Goal: Task Accomplishment & Management: Manage account settings

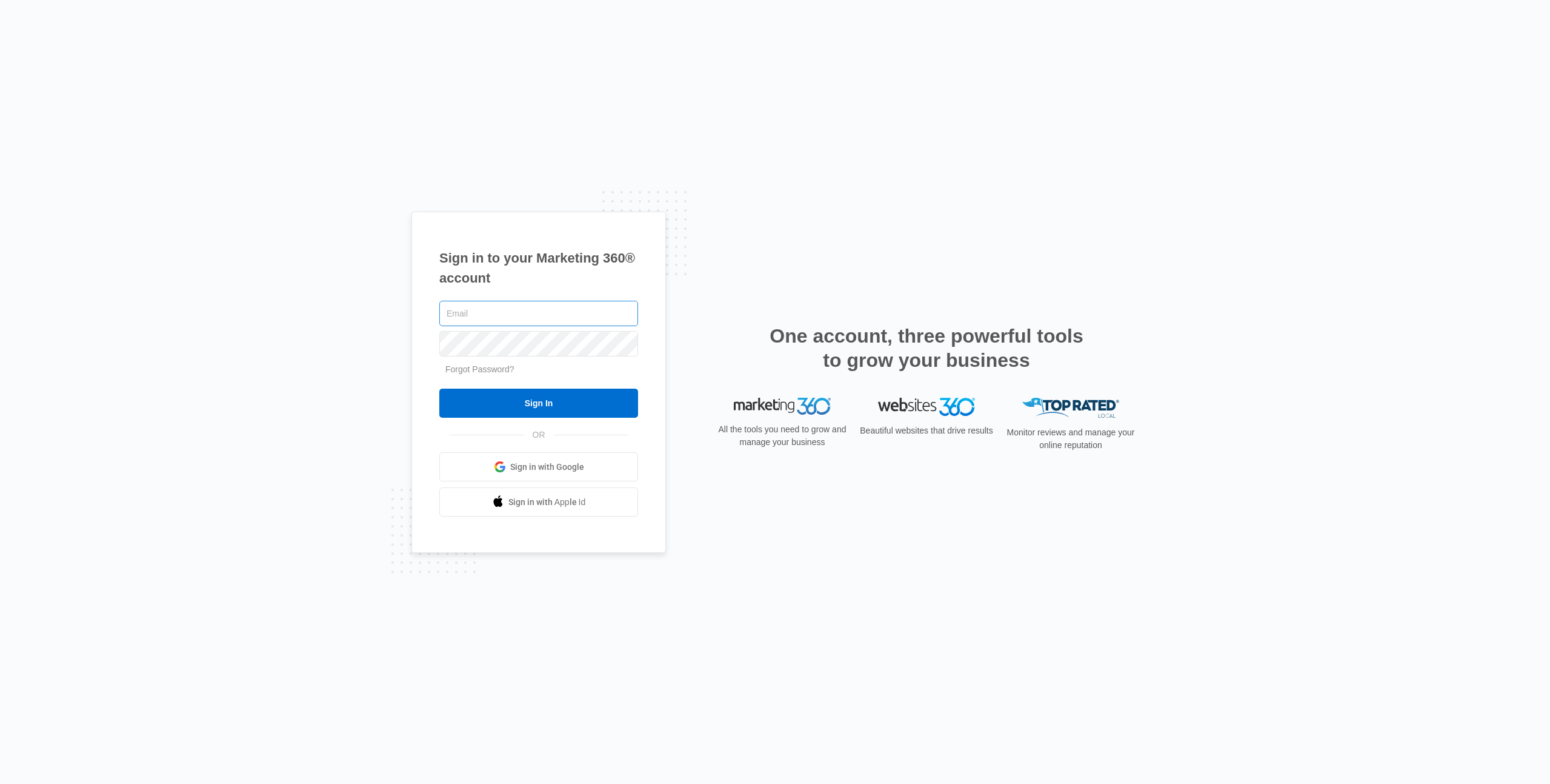
click at [501, 315] on input "text" at bounding box center [538, 313] width 199 height 25
click at [615, 328] on nordpass-icon at bounding box center [538, 328] width 199 height 0
click at [620, 328] on nordpass-icon at bounding box center [538, 328] width 199 height 0
click at [0, 783] on nordpass-autofill-portal at bounding box center [0, 784] width 0 height 0
type input "[PERSON_NAME][EMAIL_ADDRESS][PERSON_NAME][DOMAIN_NAME]"
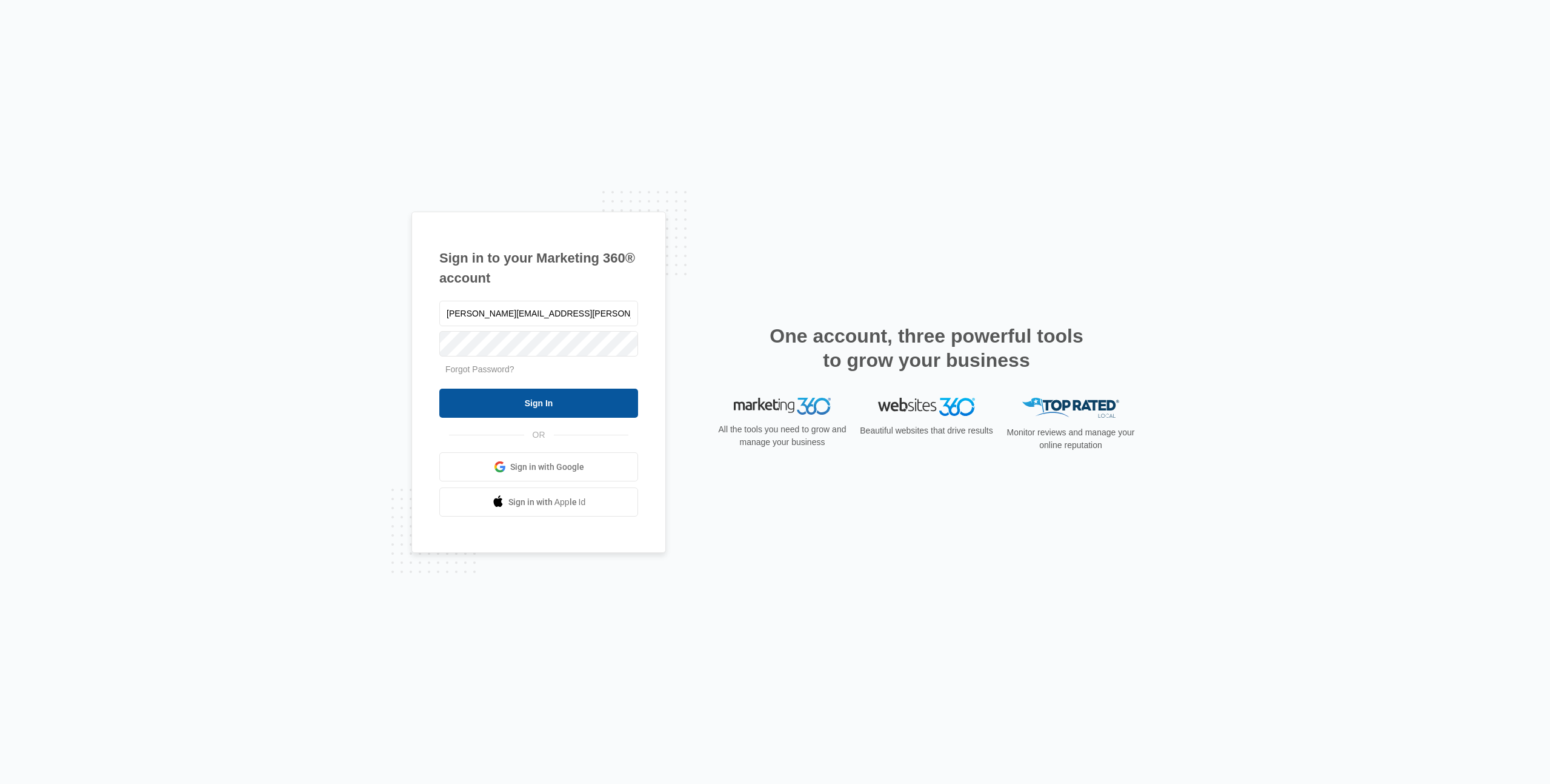
click at [557, 403] on input "Sign In" at bounding box center [538, 403] width 199 height 29
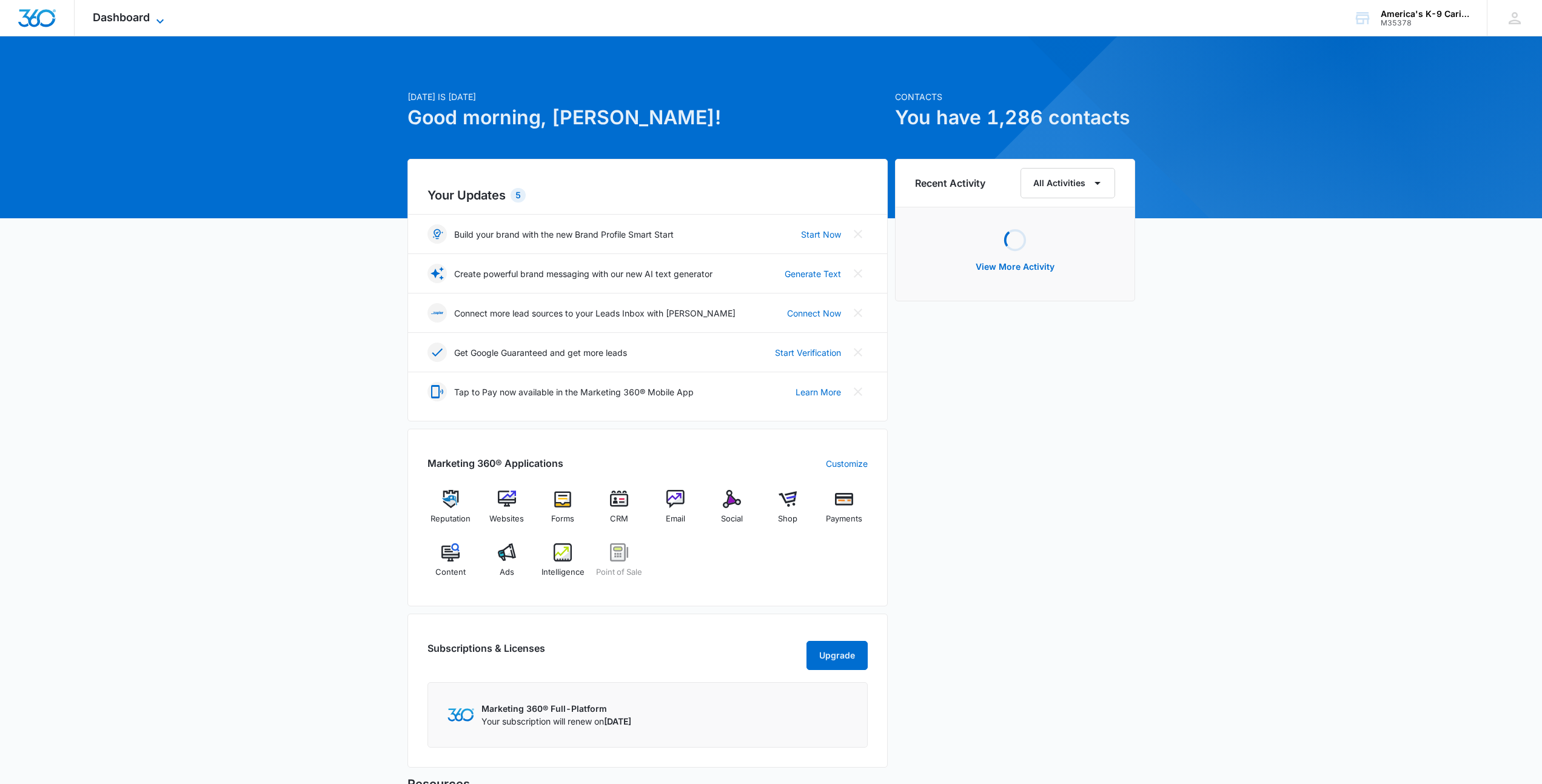
click at [135, 19] on span "Dashboard" at bounding box center [121, 17] width 57 height 13
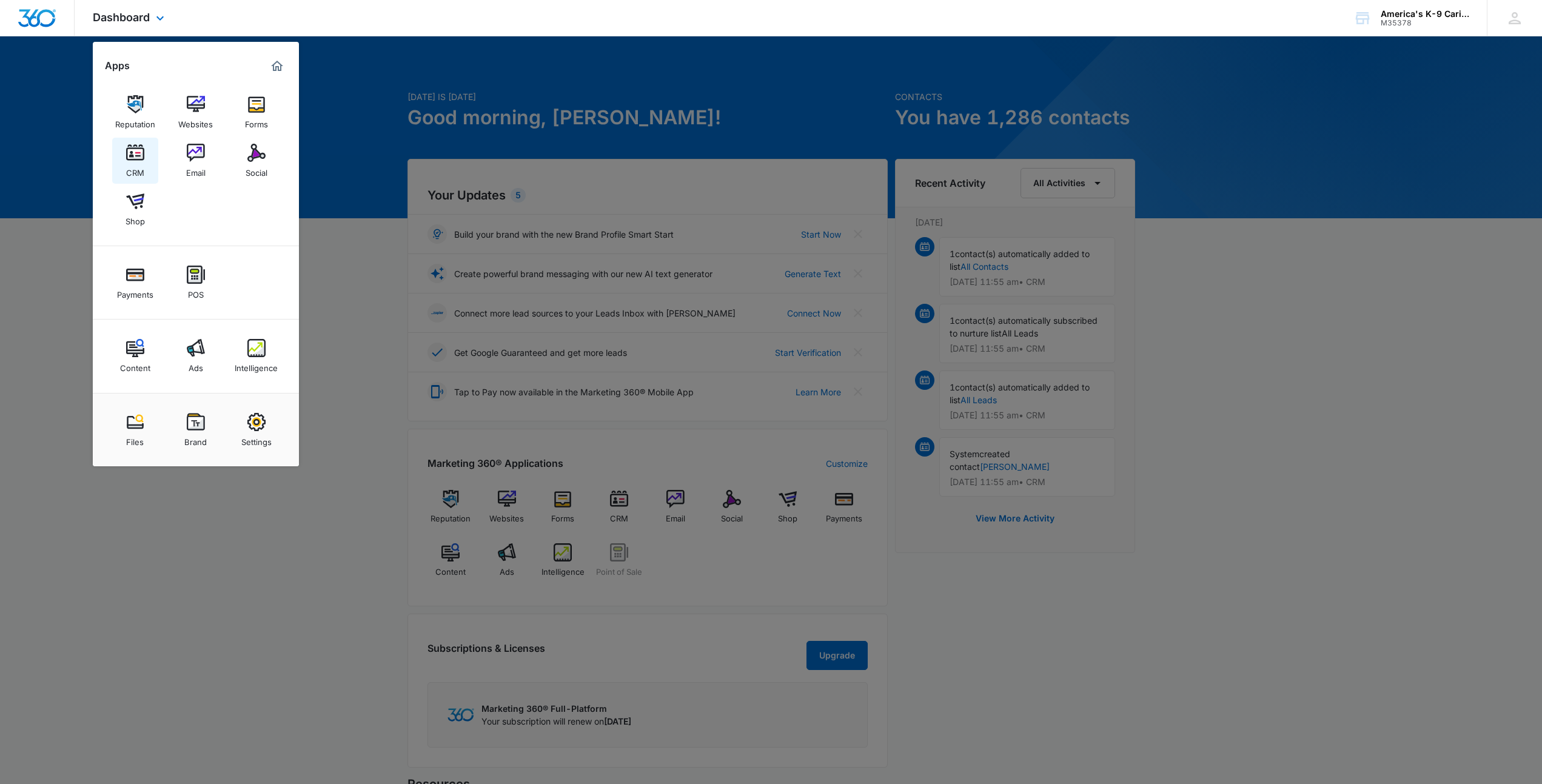
click at [135, 153] on img at bounding box center [135, 152] width 18 height 18
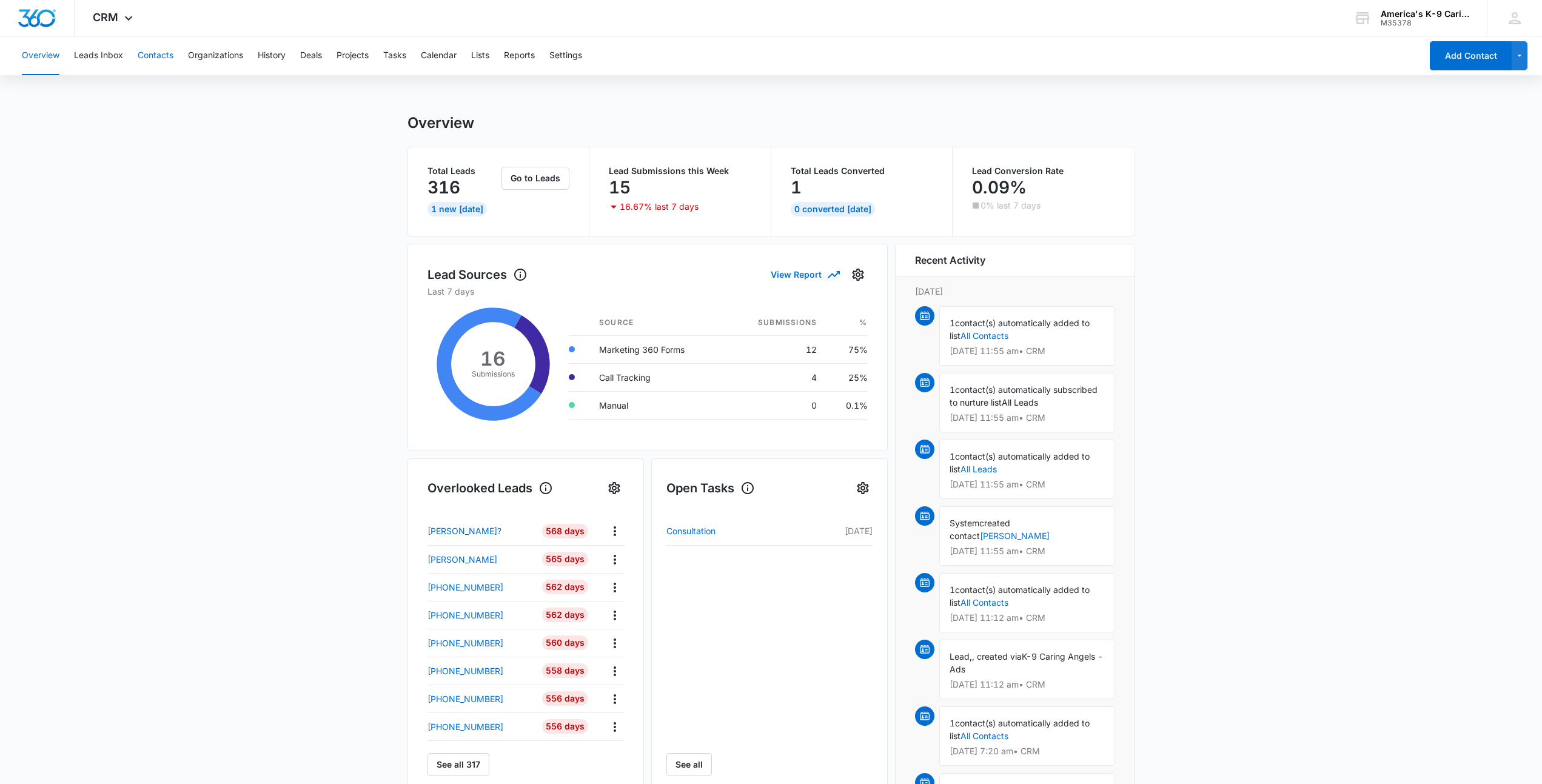
click at [167, 57] on button "Contacts" at bounding box center [155, 55] width 35 height 39
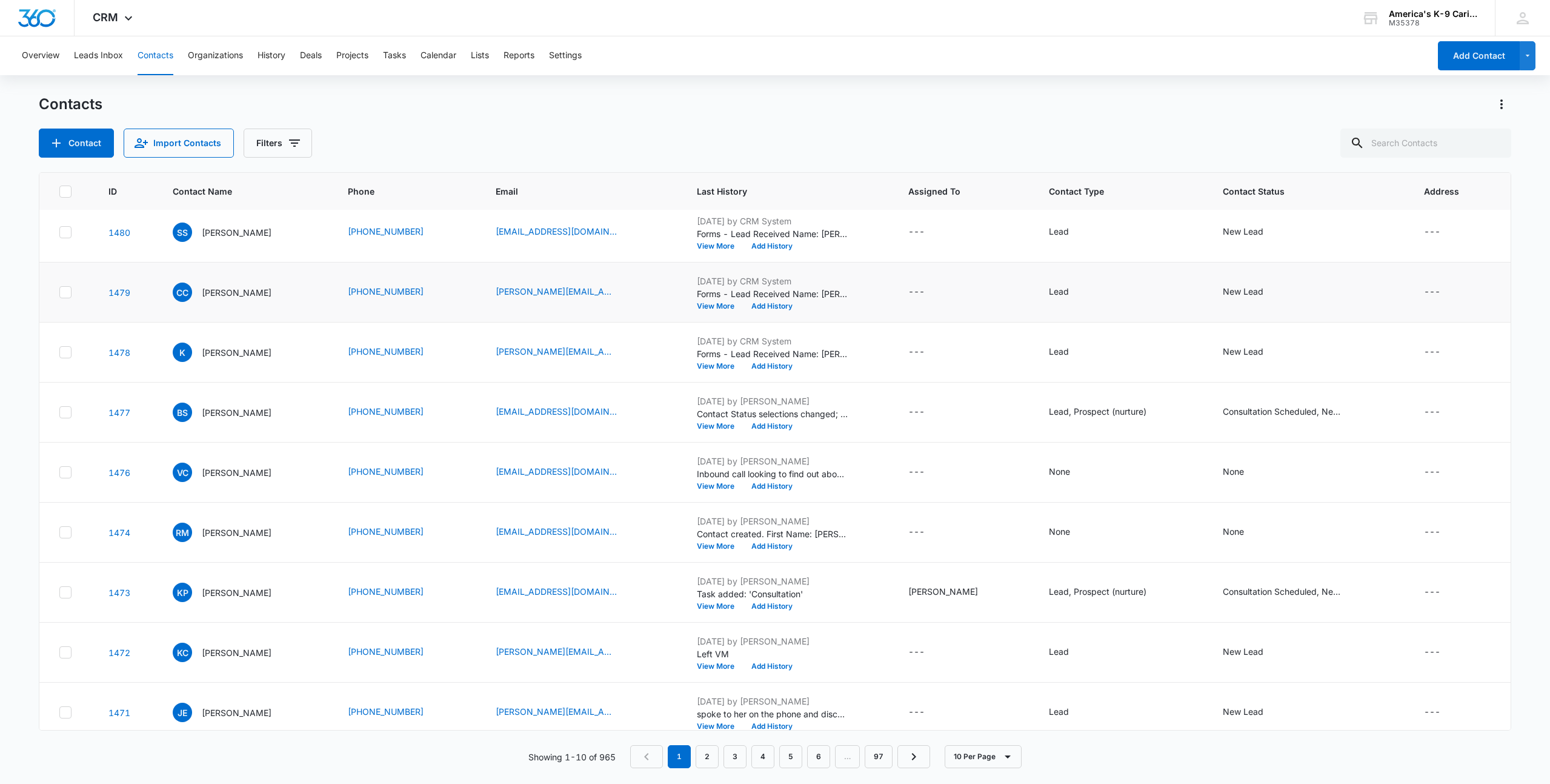
scroll to position [80, 0]
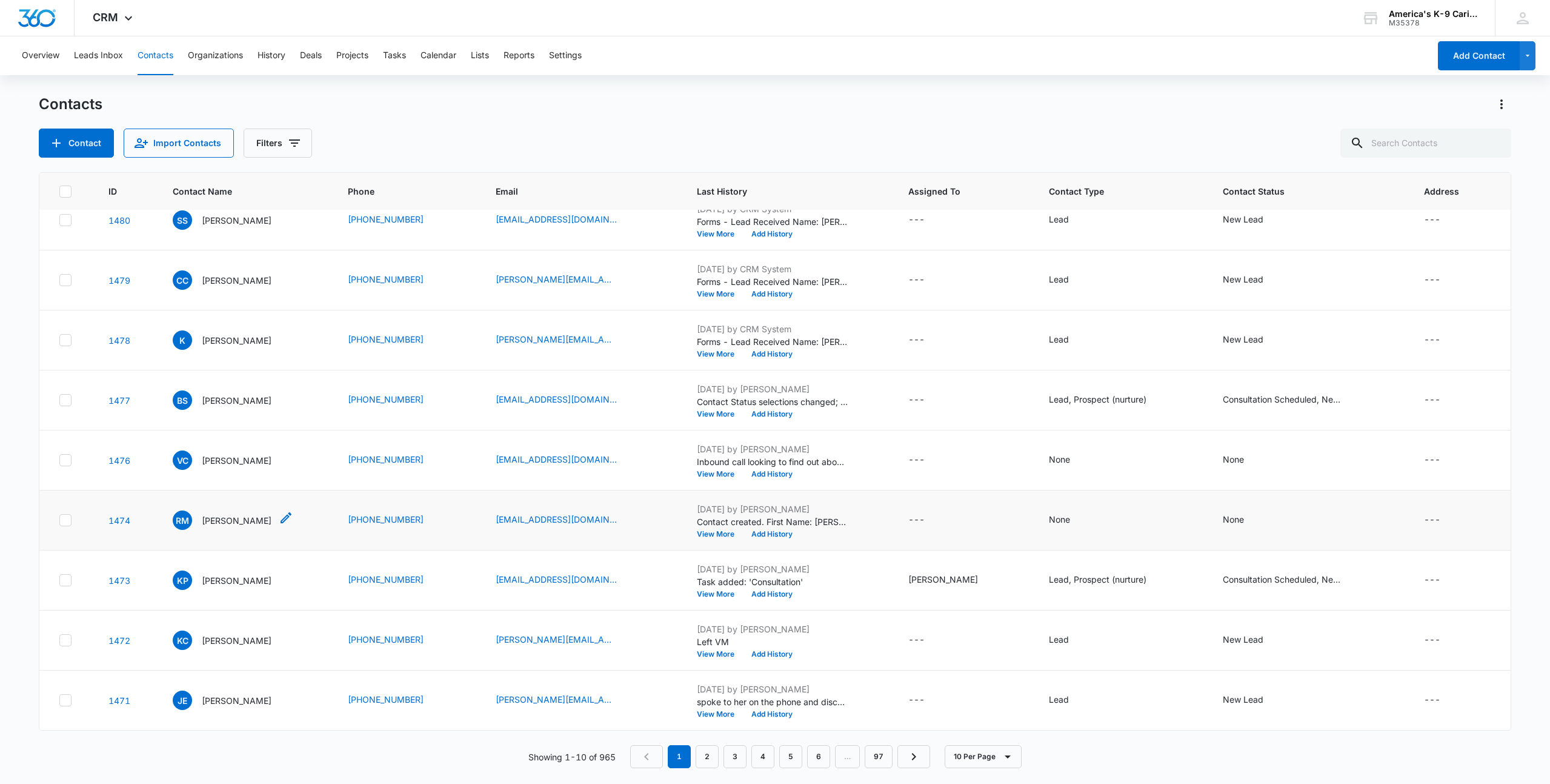
click at [222, 523] on p "Rosy McGillan" at bounding box center [236, 520] width 70 height 13
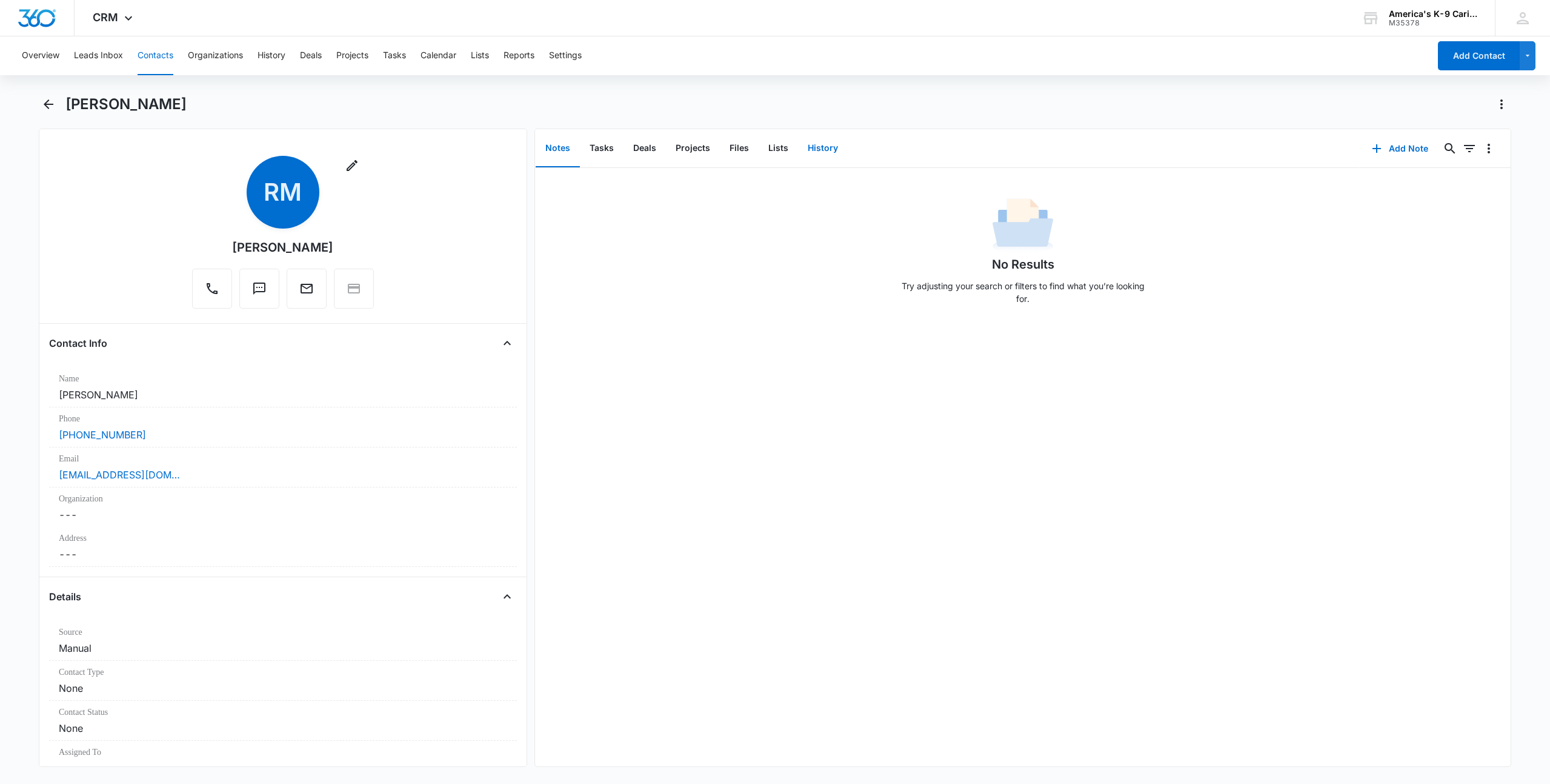
click at [823, 150] on button "History" at bounding box center [823, 149] width 50 height 38
